Goal: Information Seeking & Learning: Compare options

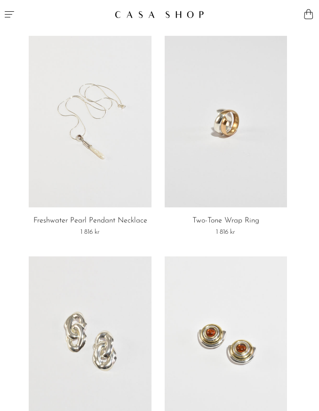
click at [129, 143] on link at bounding box center [90, 122] width 123 height 172
click at [257, 86] on link at bounding box center [226, 122] width 123 height 172
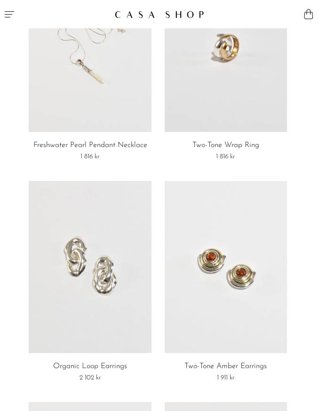
scroll to position [216, 0]
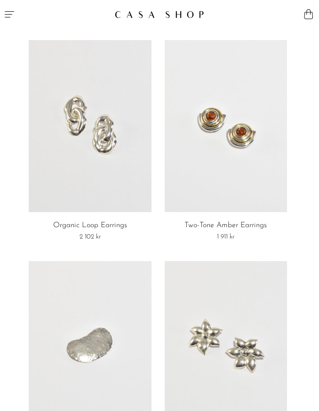
click at [8, 15] on icon "Menu" at bounding box center [9, 13] width 11 height 11
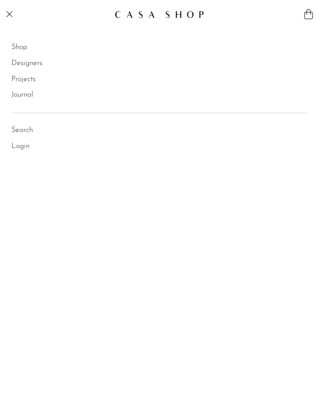
click at [21, 48] on link "Shop" at bounding box center [19, 47] width 16 height 12
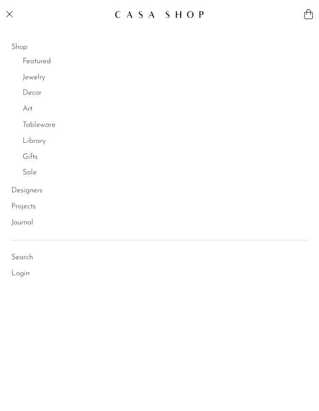
click at [40, 78] on link "Jewelry" at bounding box center [34, 78] width 23 height 12
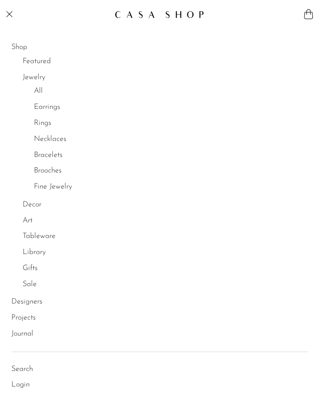
click at [53, 107] on link "Earrings" at bounding box center [47, 107] width 26 height 12
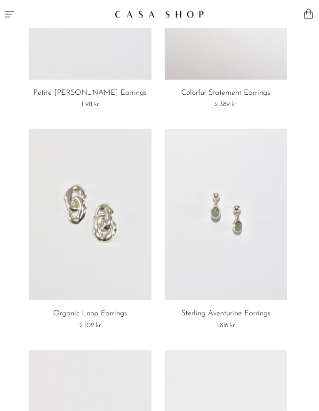
scroll to position [311, 0]
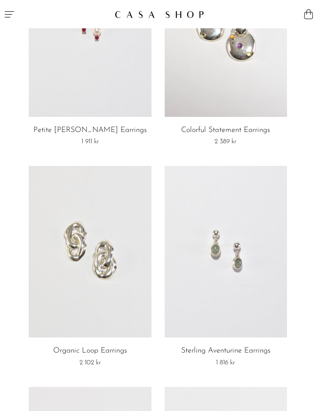
click at [258, 291] on link at bounding box center [226, 252] width 123 height 172
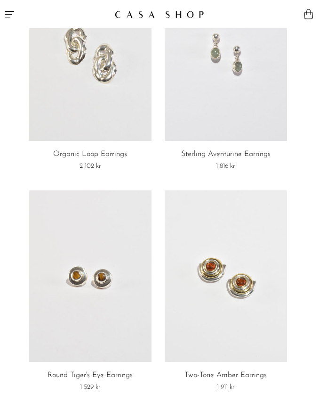
scroll to position [546, 0]
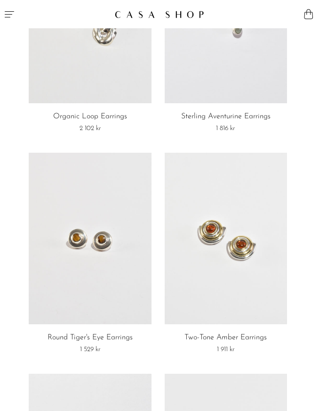
click at [261, 254] on link at bounding box center [226, 239] width 123 height 172
click at [254, 235] on link at bounding box center [226, 239] width 123 height 172
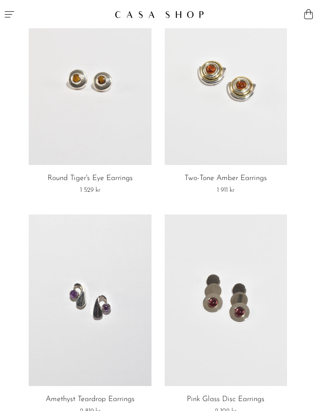
scroll to position [710, 0]
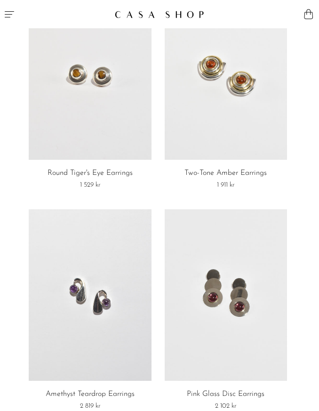
click at [246, 287] on link at bounding box center [226, 295] width 123 height 172
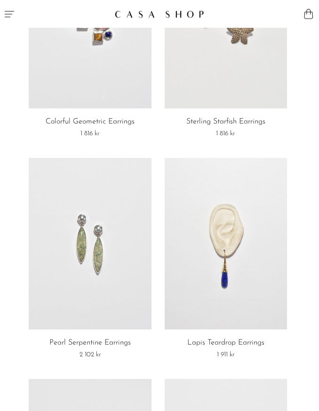
scroll to position [1646, 0]
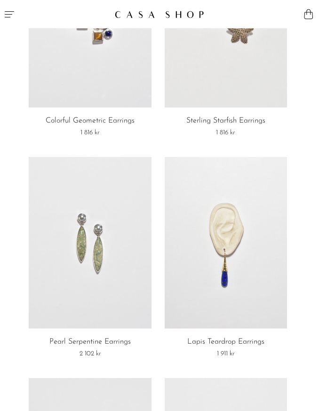
click at [119, 284] on link at bounding box center [90, 243] width 123 height 172
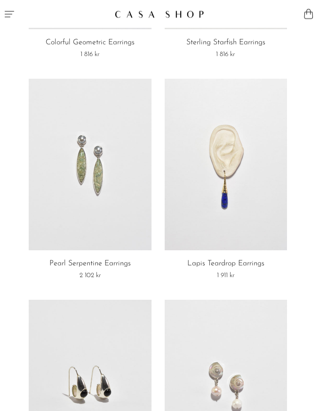
scroll to position [1725, 0]
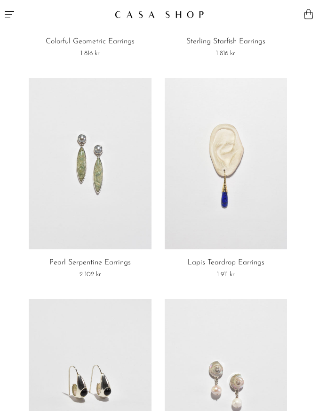
click at [273, 213] on link at bounding box center [226, 164] width 123 height 172
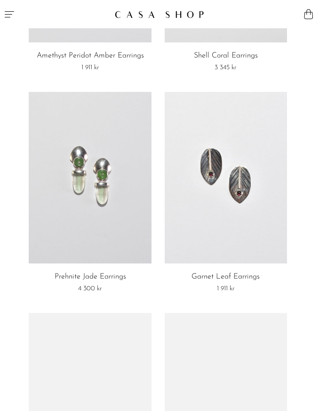
scroll to position [2822, 0]
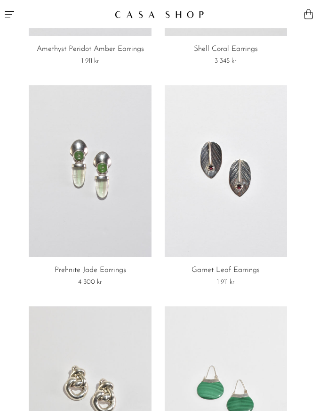
click at [256, 241] on link at bounding box center [226, 171] width 123 height 172
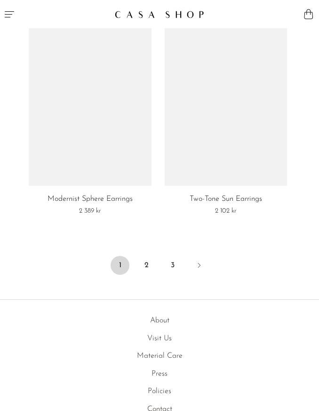
scroll to position [3784, 0]
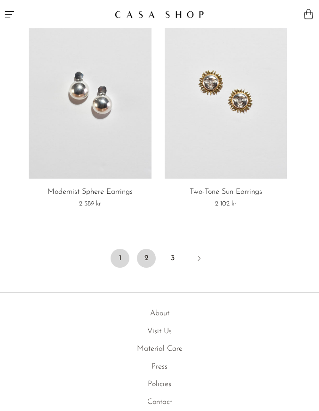
click at [146, 253] on link "2" at bounding box center [146, 258] width 19 height 19
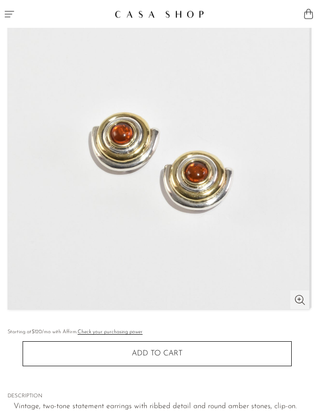
scroll to position [82, 0]
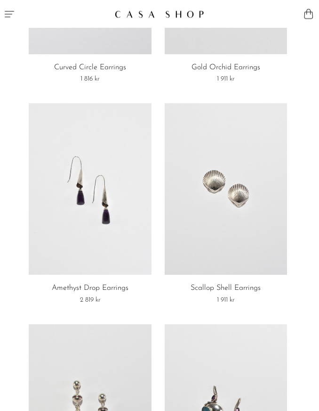
scroll to position [412, 0]
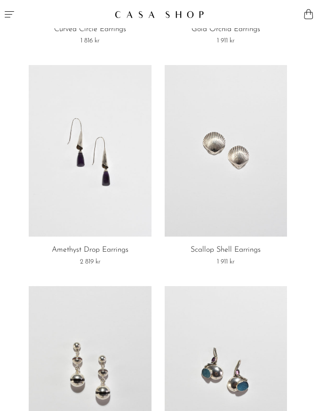
click at [124, 188] on link at bounding box center [90, 151] width 123 height 172
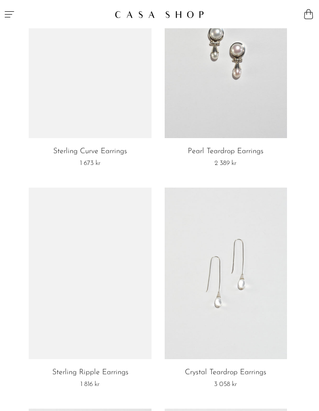
scroll to position [1395, 0]
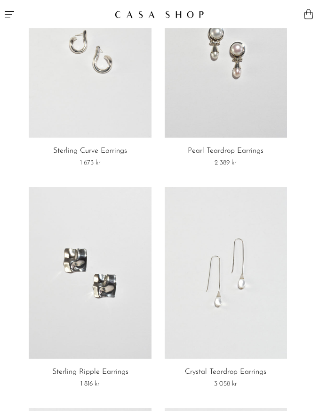
click at [218, 215] on link at bounding box center [226, 273] width 123 height 172
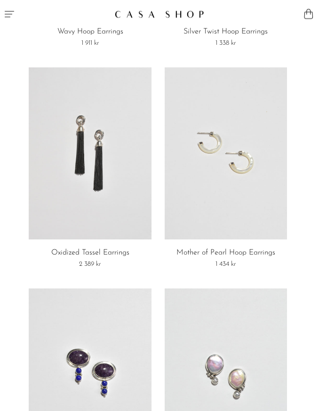
scroll to position [3282, 0]
click at [124, 224] on link at bounding box center [90, 153] width 123 height 172
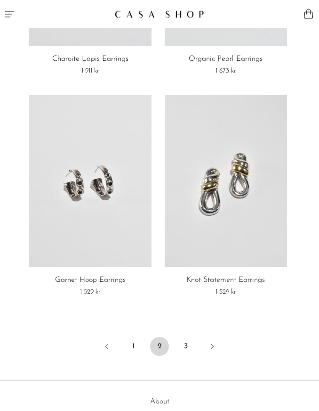
scroll to position [3814, 0]
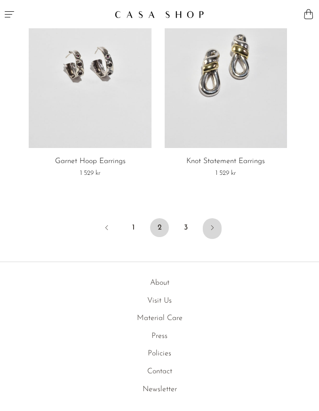
click at [214, 224] on icon "Next" at bounding box center [213, 228] width 8 height 8
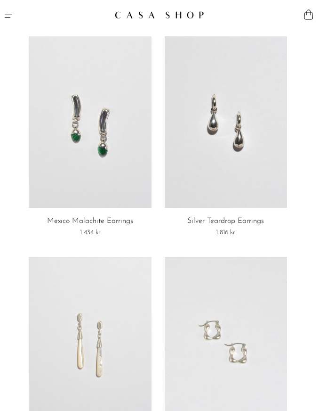
click at [17, 12] on button "Menu" at bounding box center [80, 14] width 160 height 28
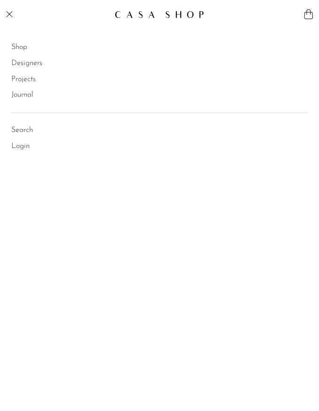
click at [20, 42] on link "Shop" at bounding box center [19, 47] width 16 height 12
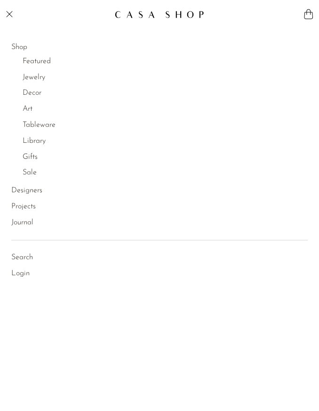
click at [43, 76] on link "Jewelry" at bounding box center [34, 78] width 23 height 12
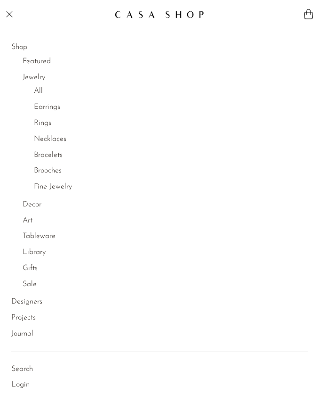
click at [47, 120] on link "Rings" at bounding box center [42, 123] width 17 height 12
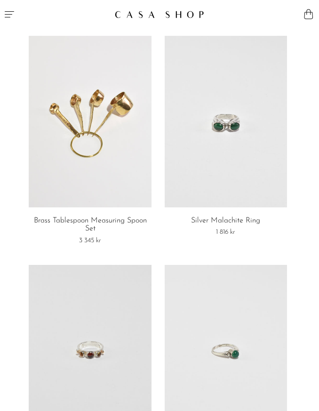
click at [119, 140] on link at bounding box center [90, 122] width 123 height 172
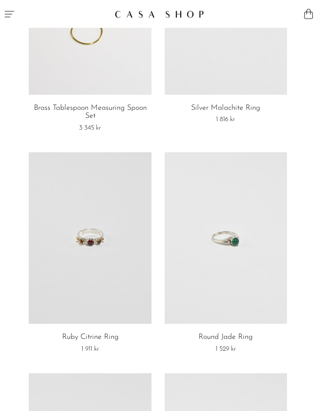
scroll to position [116, 0]
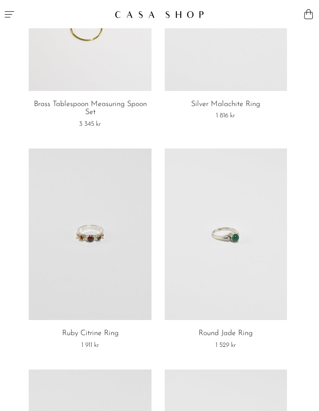
click at [106, 246] on link at bounding box center [90, 234] width 123 height 172
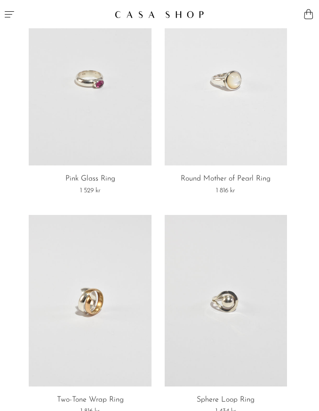
scroll to position [492, 0]
click at [106, 131] on link at bounding box center [90, 79] width 123 height 172
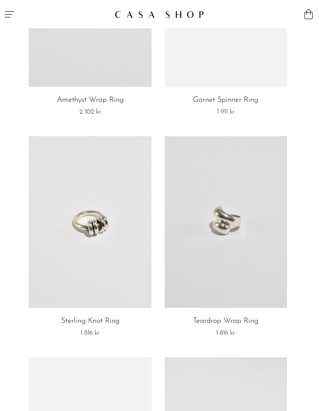
scroll to position [2332, 0]
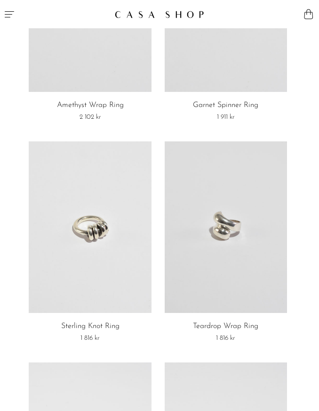
click at [134, 223] on link at bounding box center [90, 227] width 123 height 172
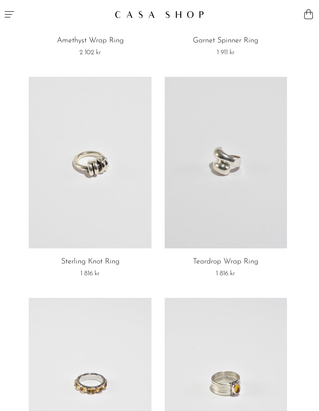
scroll to position [2503, 0]
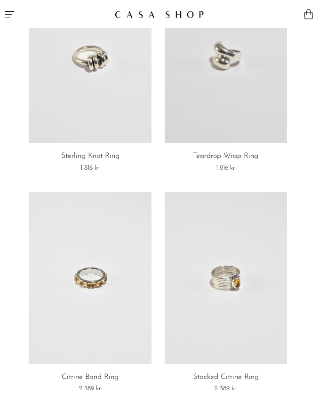
click at [83, 331] on link at bounding box center [90, 278] width 123 height 172
click at [222, 245] on link at bounding box center [226, 278] width 123 height 172
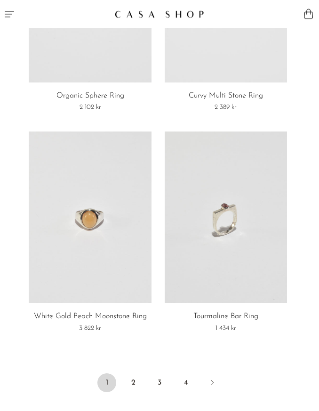
scroll to position [3060, 0]
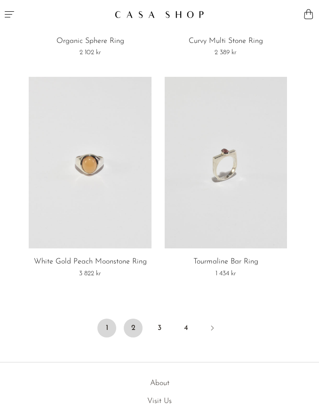
click at [139, 324] on link "2" at bounding box center [133, 328] width 19 height 19
click at [239, 216] on link at bounding box center [226, 163] width 123 height 172
click at [131, 324] on link "2" at bounding box center [133, 328] width 19 height 19
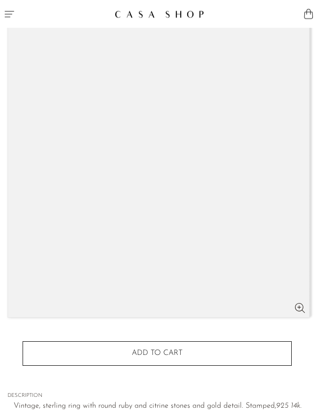
scroll to position [73, 0]
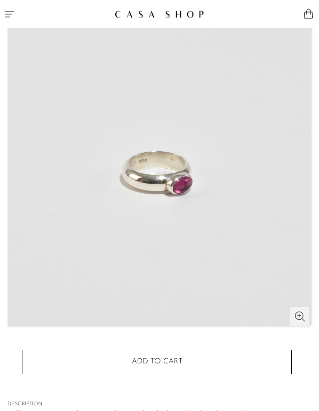
scroll to position [64, 0]
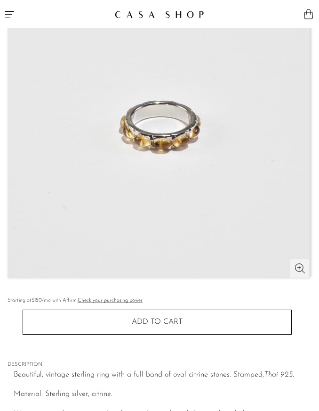
scroll to position [113, 0]
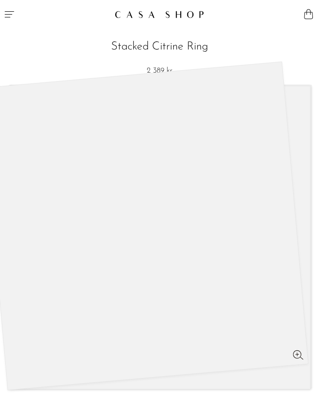
click at [223, 246] on div at bounding box center [145, 225] width 328 height 329
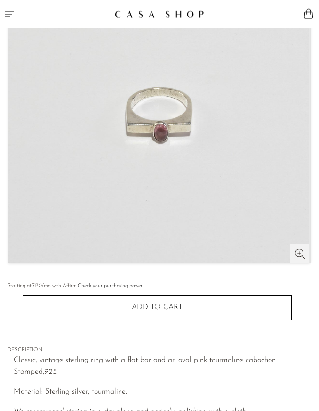
scroll to position [127, 0]
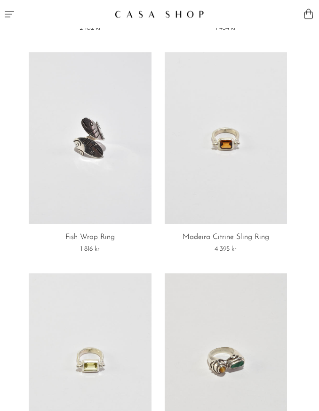
scroll to position [1309, 0]
click at [254, 140] on link at bounding box center [226, 138] width 123 height 172
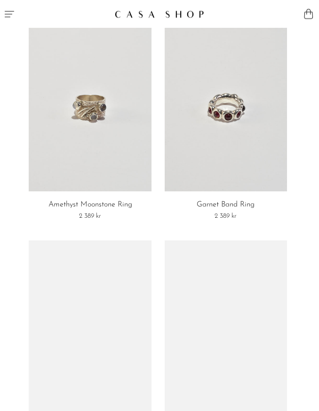
scroll to position [2057, 0]
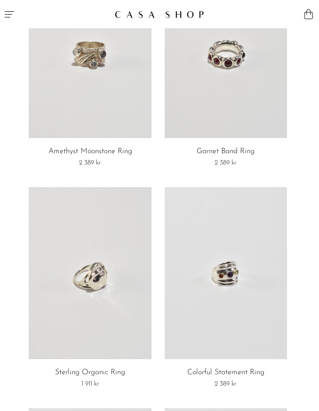
click at [266, 105] on link at bounding box center [226, 53] width 123 height 172
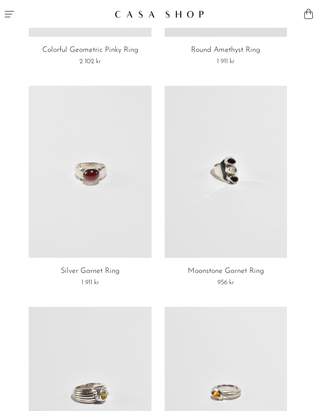
scroll to position [3268, 0]
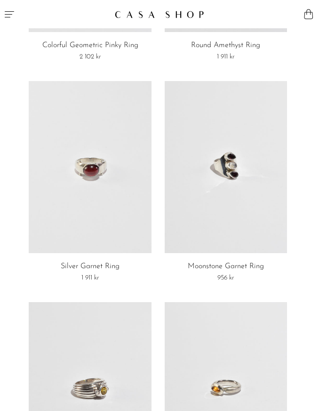
click at [125, 222] on link at bounding box center [90, 167] width 123 height 172
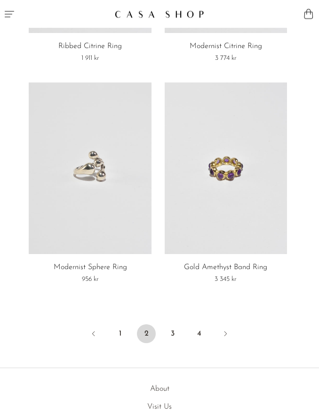
scroll to position [3712, 0]
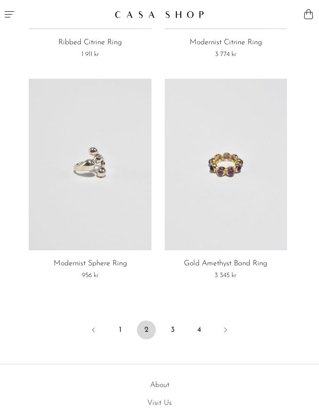
click at [165, 333] on ul "1 2 3 4" at bounding box center [159, 331] width 319 height 28
click at [180, 322] on link "3" at bounding box center [173, 329] width 19 height 19
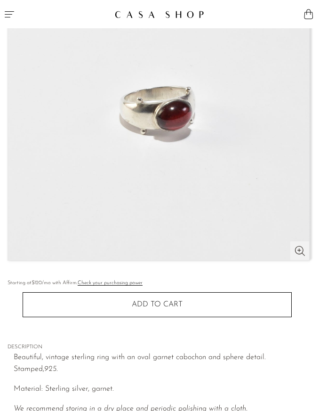
scroll to position [188, 0]
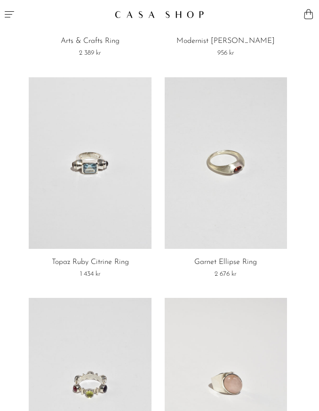
scroll to position [845, 0]
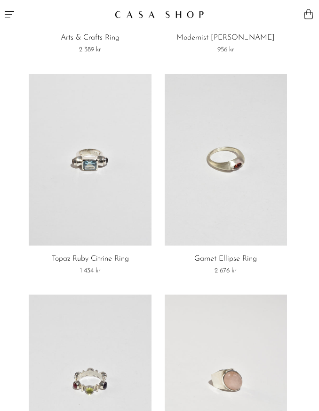
click at [259, 175] on link at bounding box center [226, 160] width 123 height 172
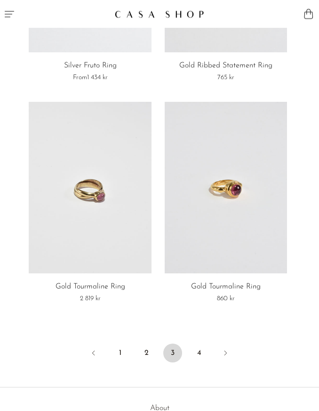
scroll to position [3690, 0]
click at [206, 347] on link "4" at bounding box center [199, 352] width 19 height 19
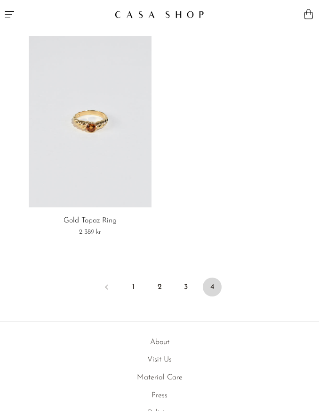
click at [119, 154] on link at bounding box center [90, 122] width 123 height 172
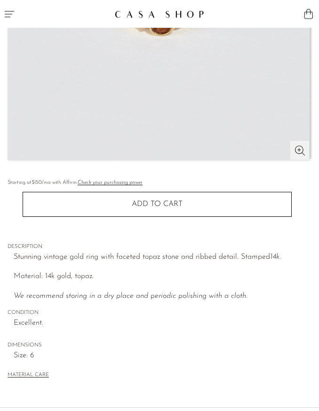
scroll to position [248, 0]
